Goal: Use online tool/utility: Utilize a website feature to perform a specific function

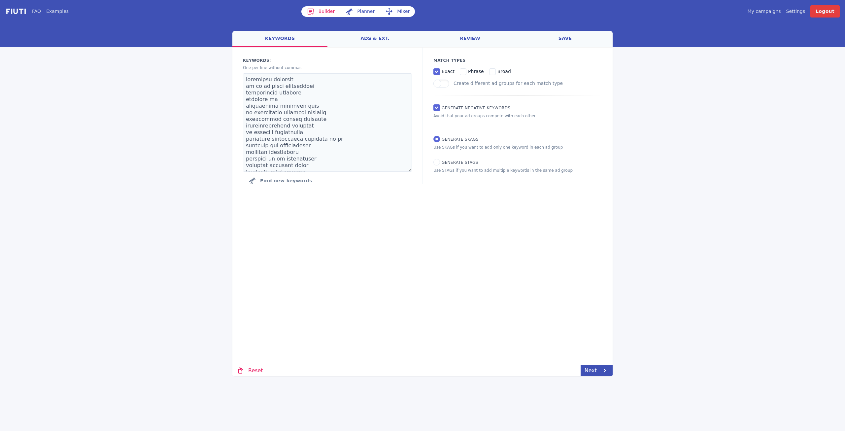
click at [318, 35] on link "save" at bounding box center [565, 39] width 95 height 16
click at [323, 43] on link "ads & ext." at bounding box center [374, 39] width 95 height 16
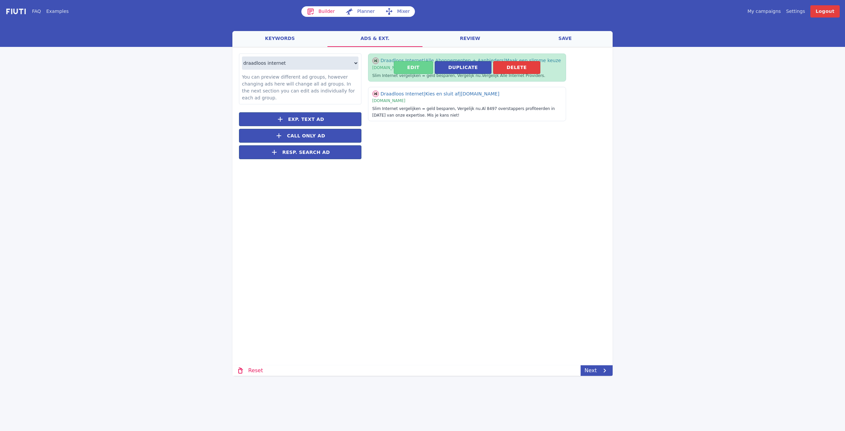
click at [323, 71] on button "Edit" at bounding box center [413, 67] width 39 height 13
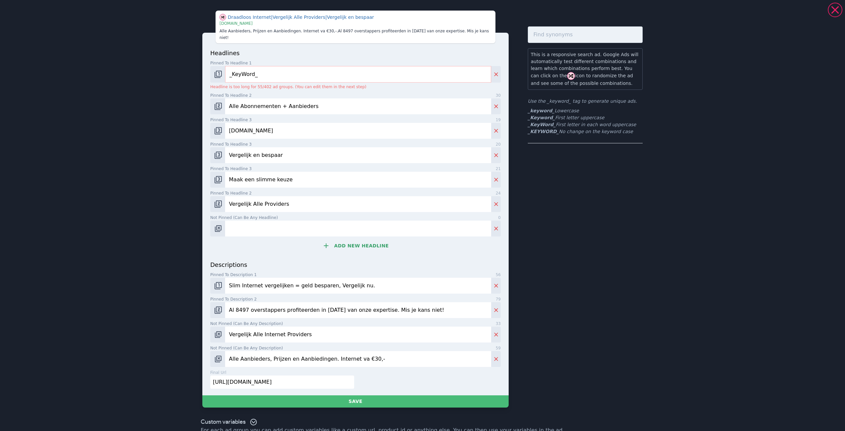
scroll to position [13, 0]
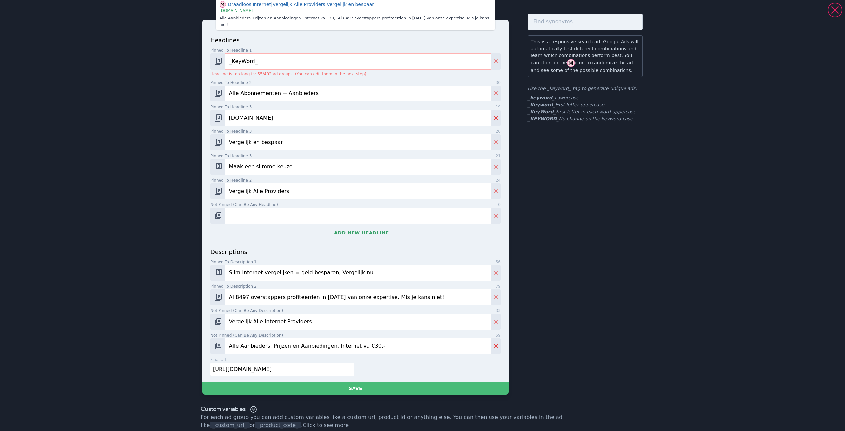
click at [323, 223] on div "This is a responsive search ad. Google Ads will automatically test different co…" at bounding box center [585, 204] width 115 height 381
click at [323, 47] on div "Draadloos Internet | Vergelijk Alle Providers | Vergelijk en bespaar | www.prij…" at bounding box center [422, 215] width 845 height 431
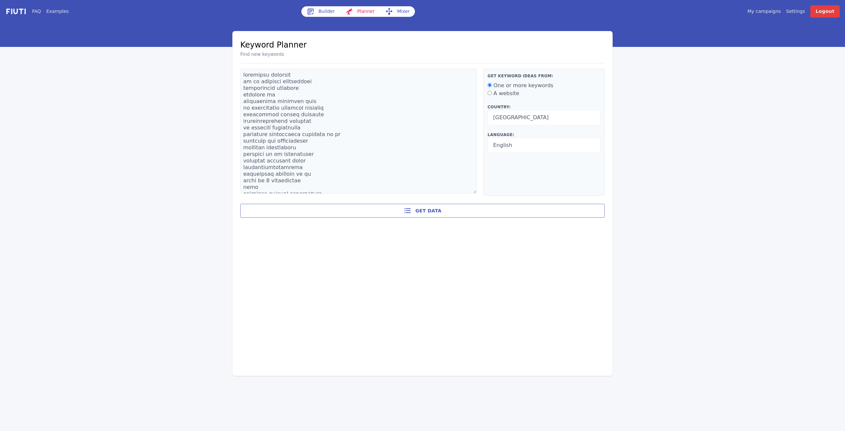
click at [322, 12] on link "Builder" at bounding box center [320, 11] width 39 height 11
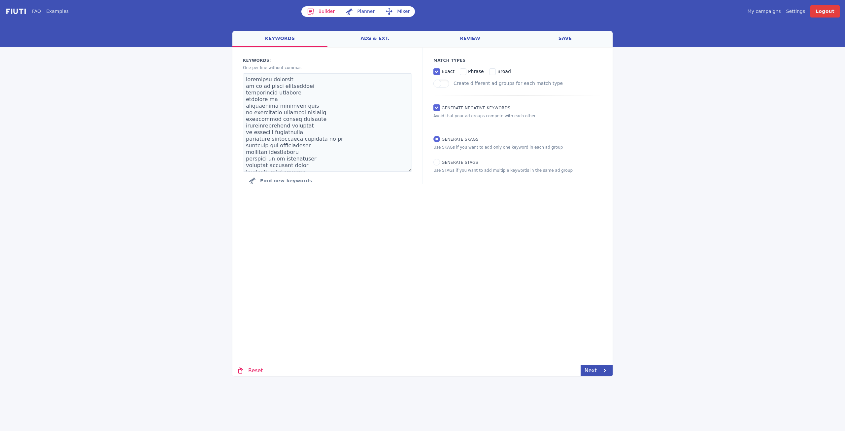
click at [382, 40] on link "ads & ext." at bounding box center [374, 39] width 95 height 16
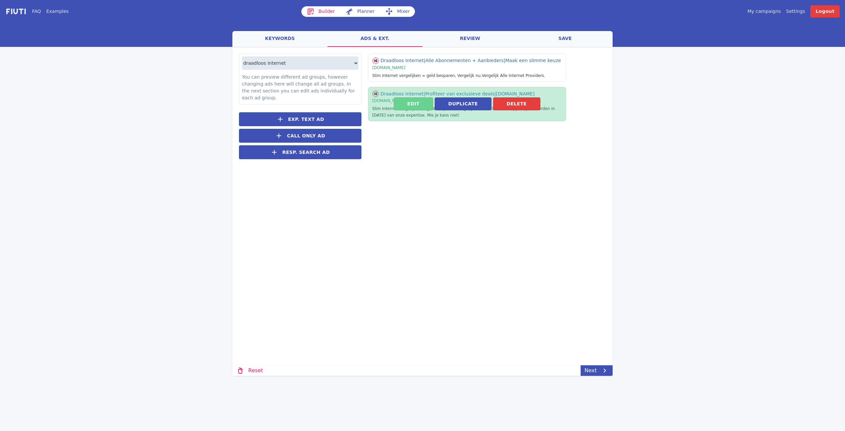
click at [418, 105] on button "Edit" at bounding box center [413, 103] width 39 height 13
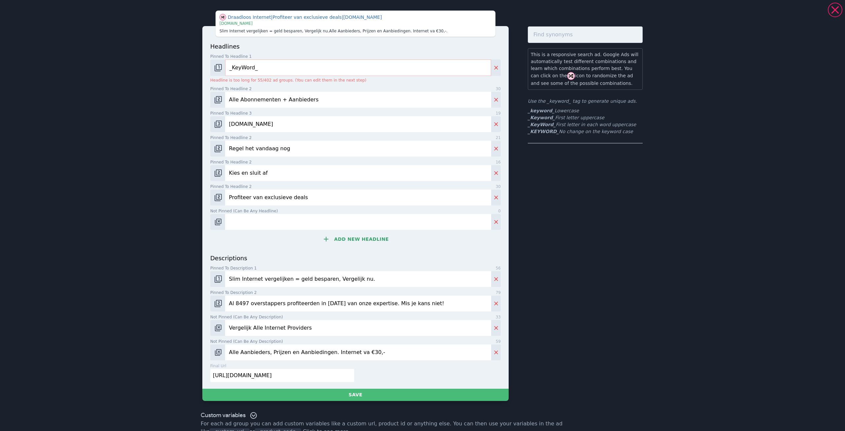
drag, startPoint x: 342, startPoint y: 151, endPoint x: 205, endPoint y: 149, distance: 136.4
click at [205, 149] on div "headlines Pinned to headline 1 9 _KeyWord_ Headline is too long for 55/402 ad g…" at bounding box center [355, 207] width 306 height 362
drag, startPoint x: 344, startPoint y: 176, endPoint x: 206, endPoint y: 169, distance: 138.1
click at [206, 169] on div "headlines Pinned to headline 1 9 _KeyWord_ Headline is too long for 55/402 ad g…" at bounding box center [355, 207] width 306 height 362
drag, startPoint x: 319, startPoint y: 197, endPoint x: 187, endPoint y: 189, distance: 132.0
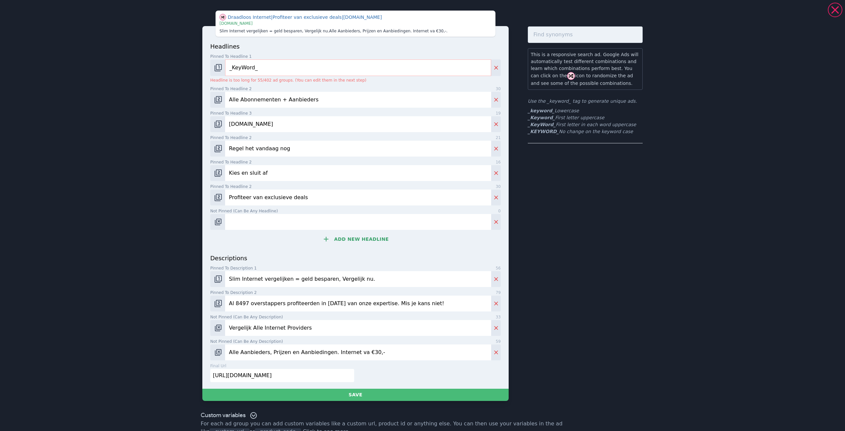
click at [187, 189] on div "Draadloos Internet | Profiteer van exclusieve deals | Prijsvergelijken.nl | www…" at bounding box center [422, 206] width 475 height 406
